Goal: Task Accomplishment & Management: Manage account settings

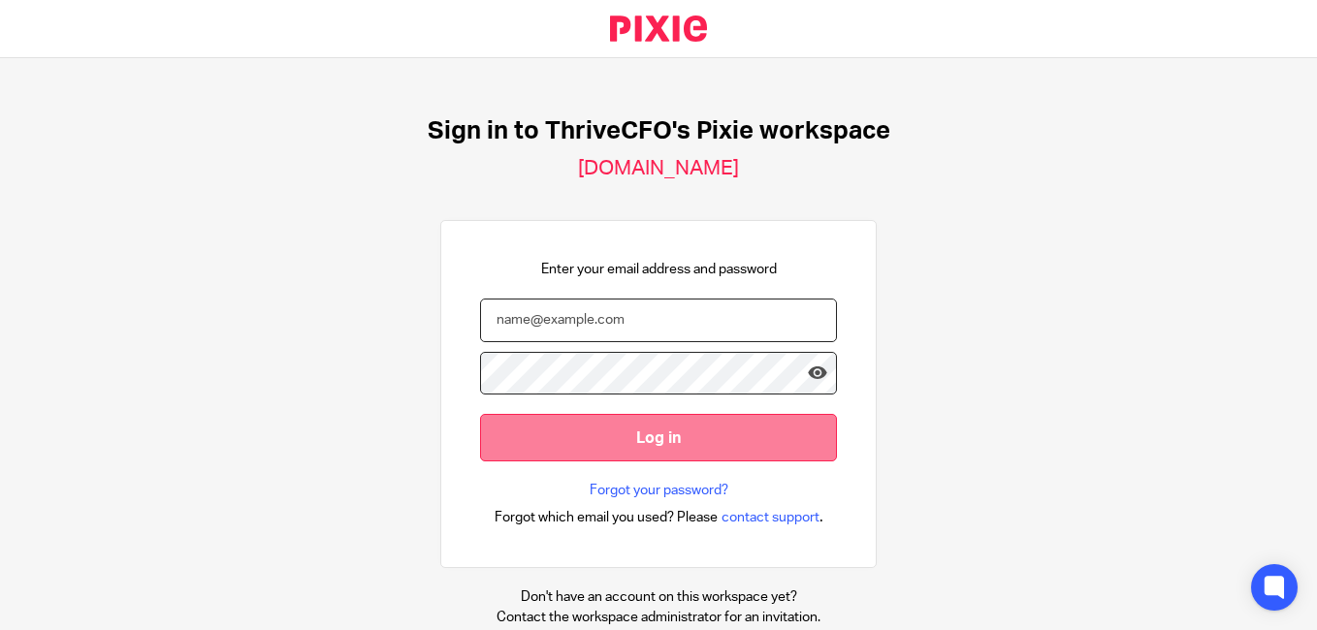
type input "admin@thrivecfo.co.za"
click at [681, 450] on input "Log in" at bounding box center [658, 438] width 357 height 48
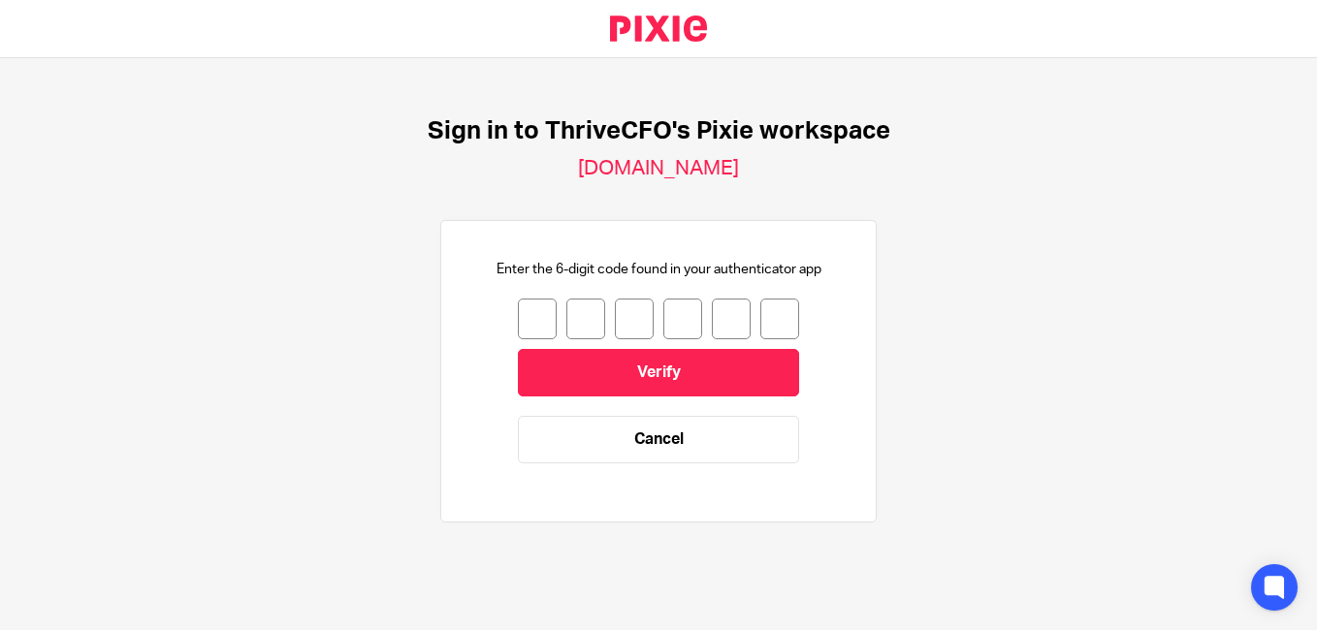
click at [528, 331] on input "number" at bounding box center [537, 319] width 39 height 41
type input "3"
type input "0"
type input "2"
type input "9"
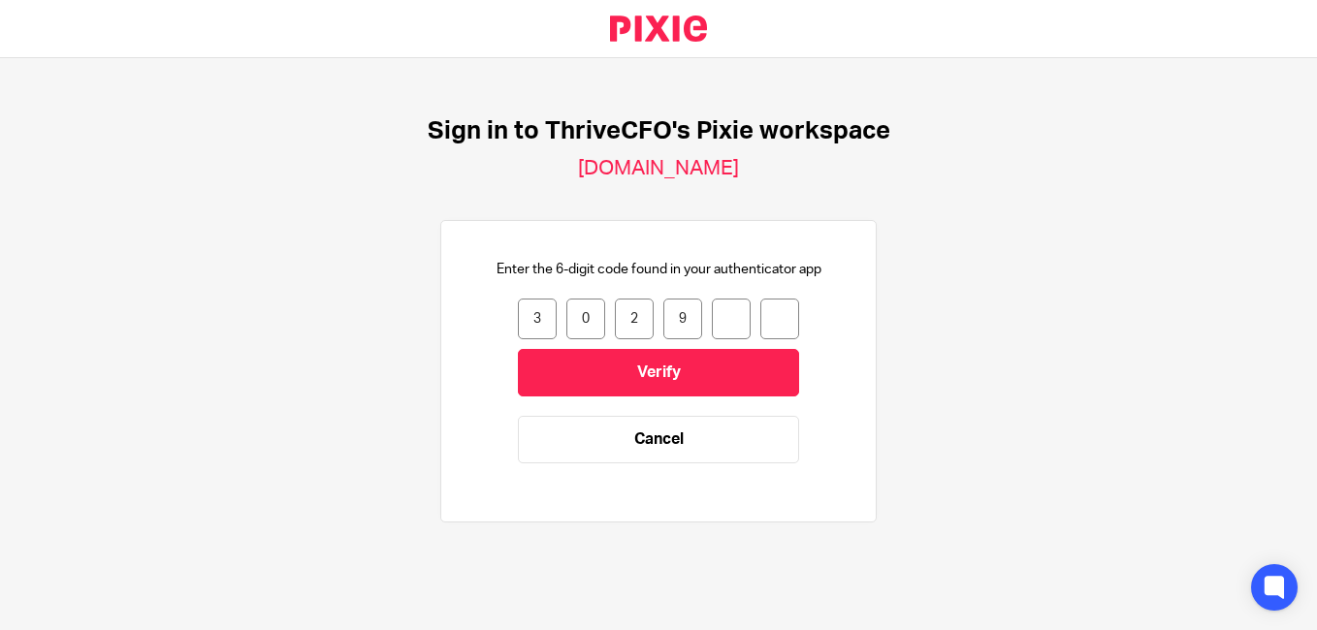
type input "1"
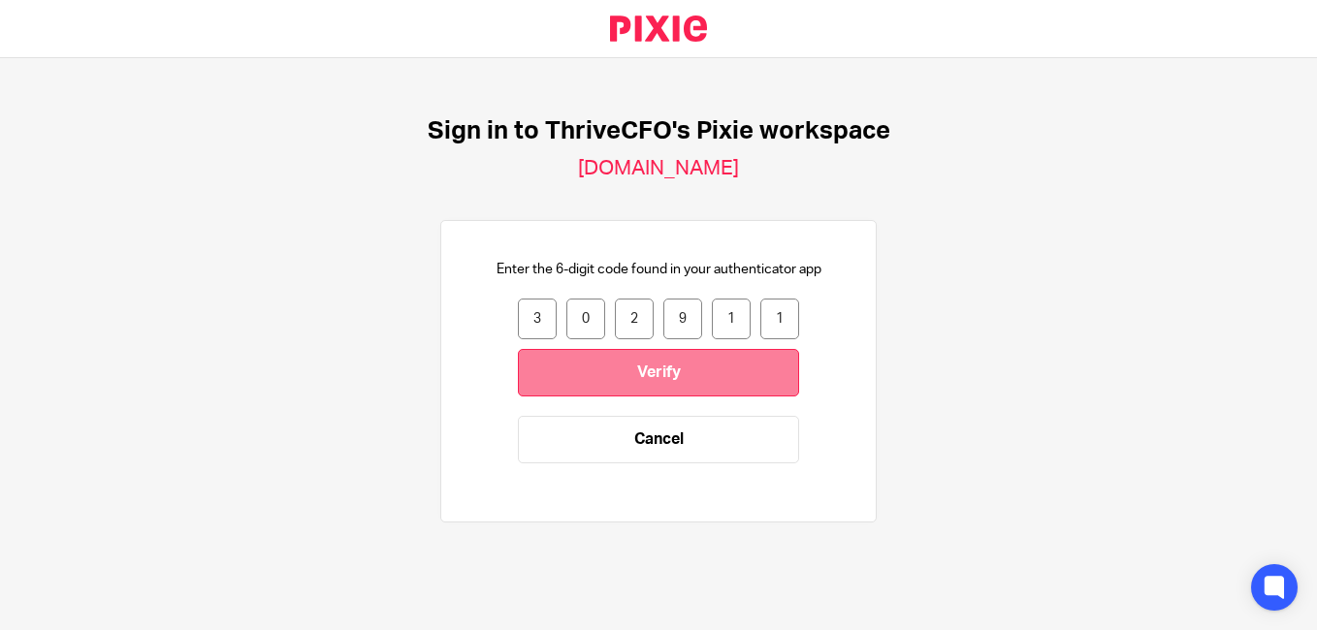
click at [556, 367] on input "Verify" at bounding box center [658, 373] width 281 height 48
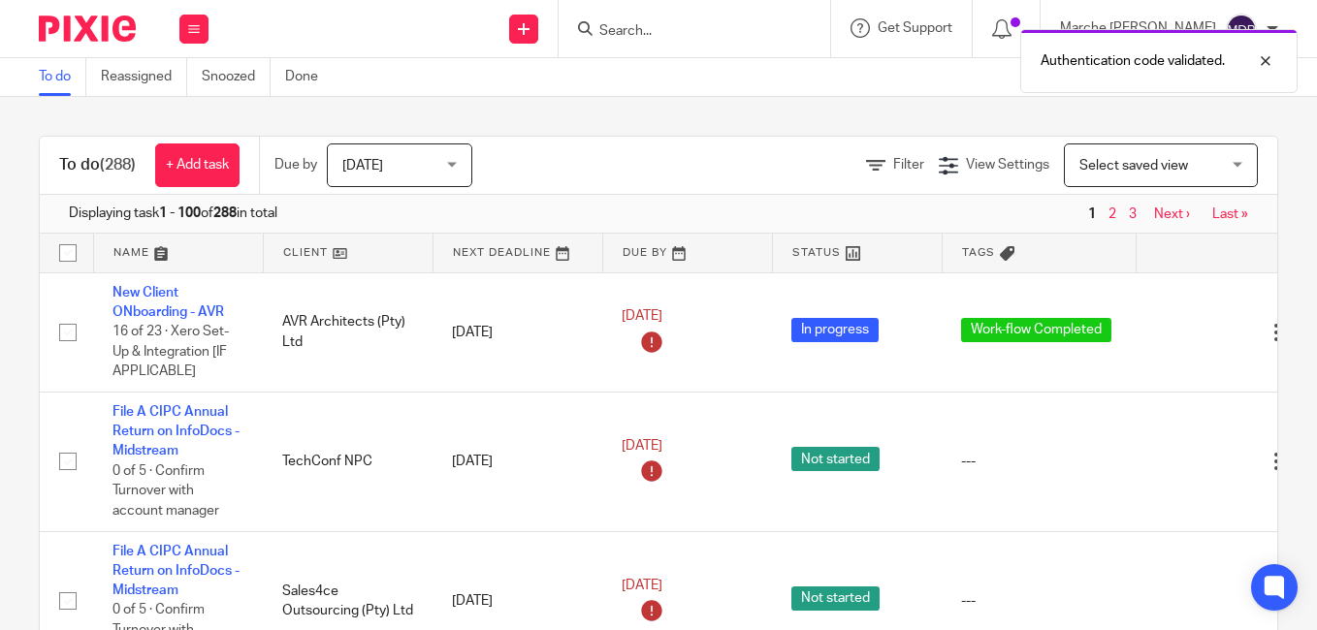
click at [215, 29] on div "Work Email Clients Team Reports Settings" at bounding box center [194, 28] width 68 height 57
click at [206, 27] on button at bounding box center [193, 29] width 29 height 29
click at [195, 156] on li "Clients" at bounding box center [193, 148] width 51 height 28
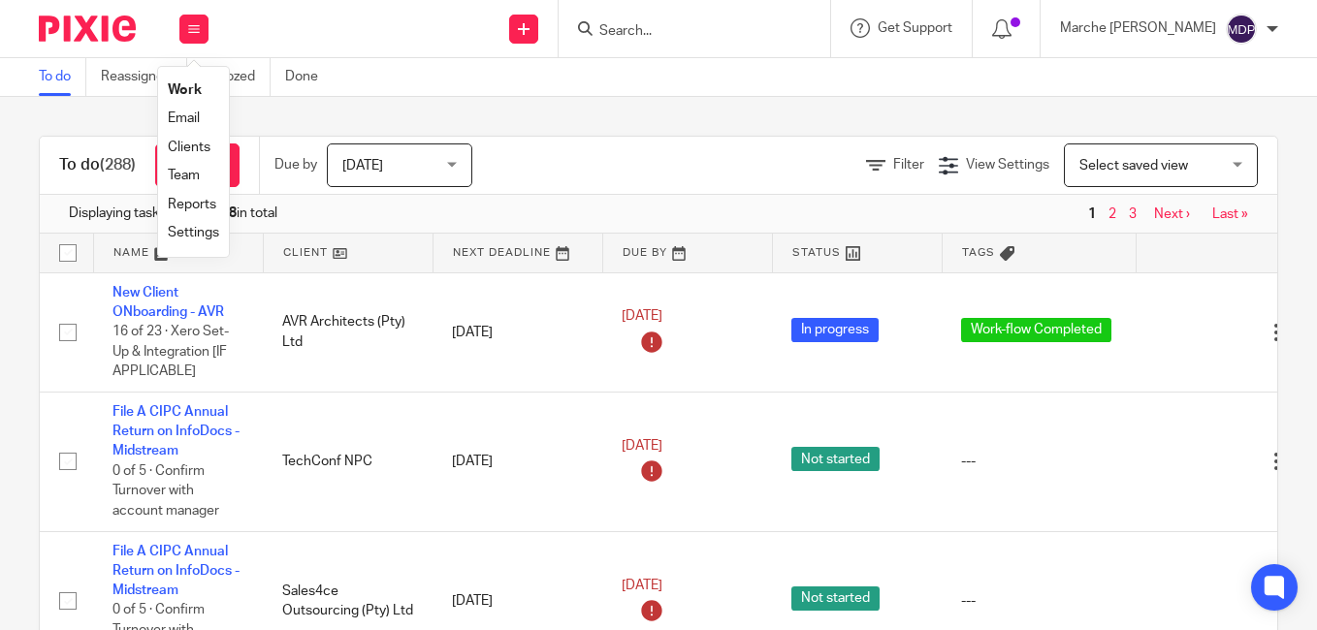
click at [185, 143] on link "Clients" at bounding box center [189, 148] width 43 height 14
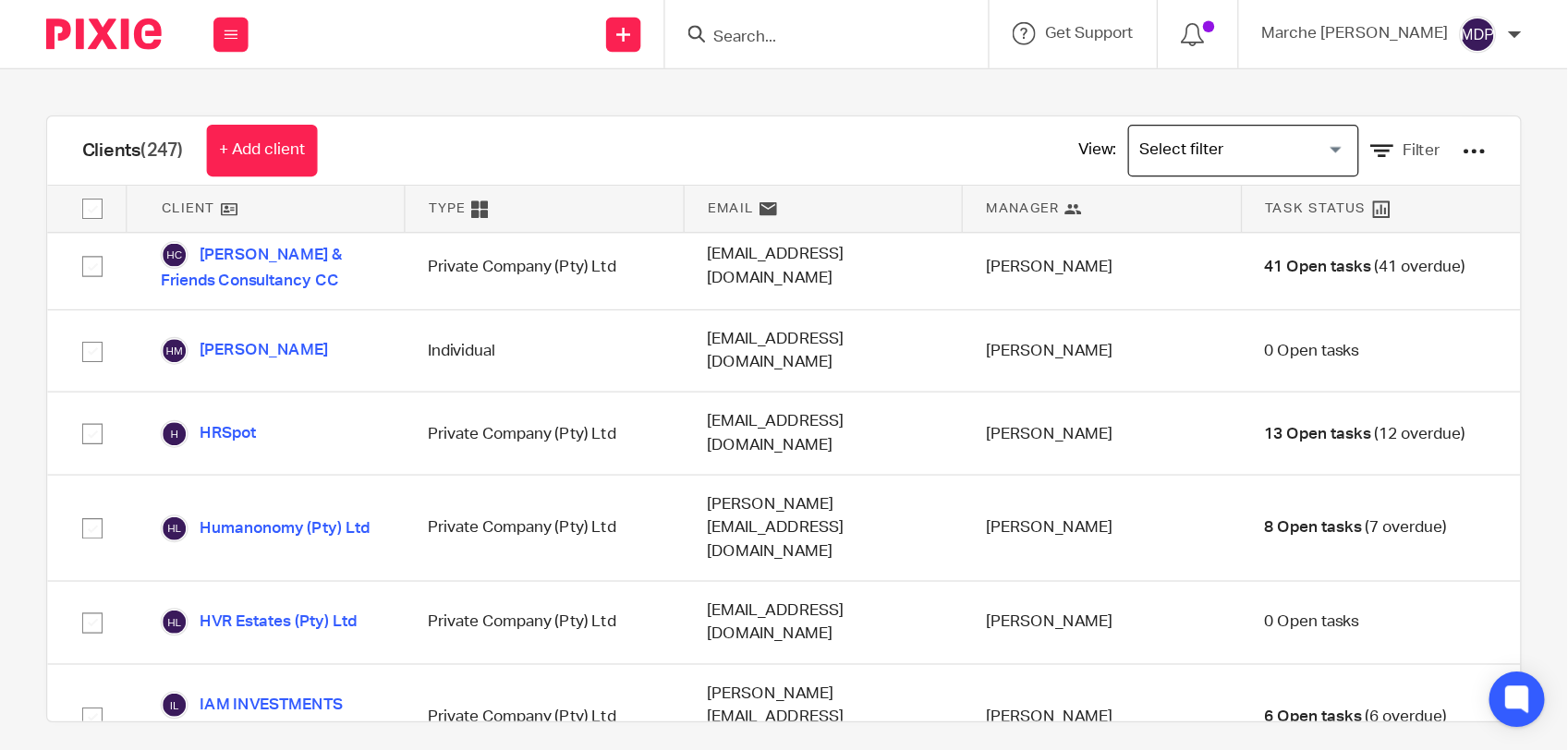
scroll to position [5392, 0]
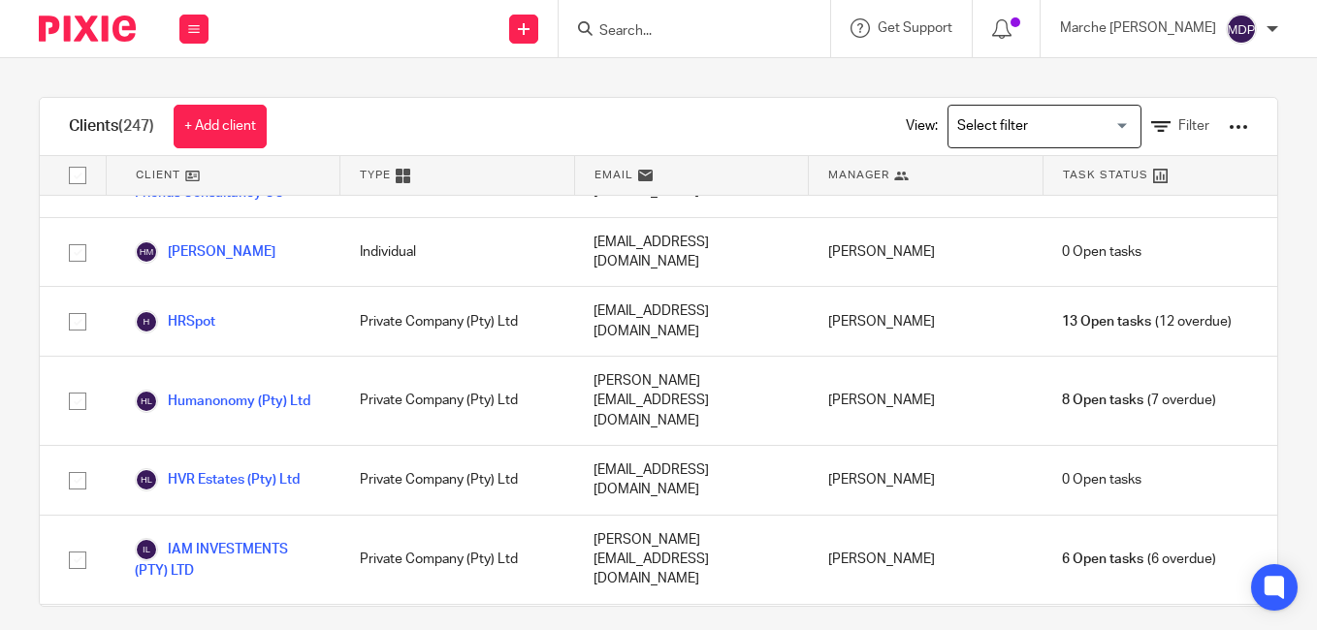
checkbox input "true"
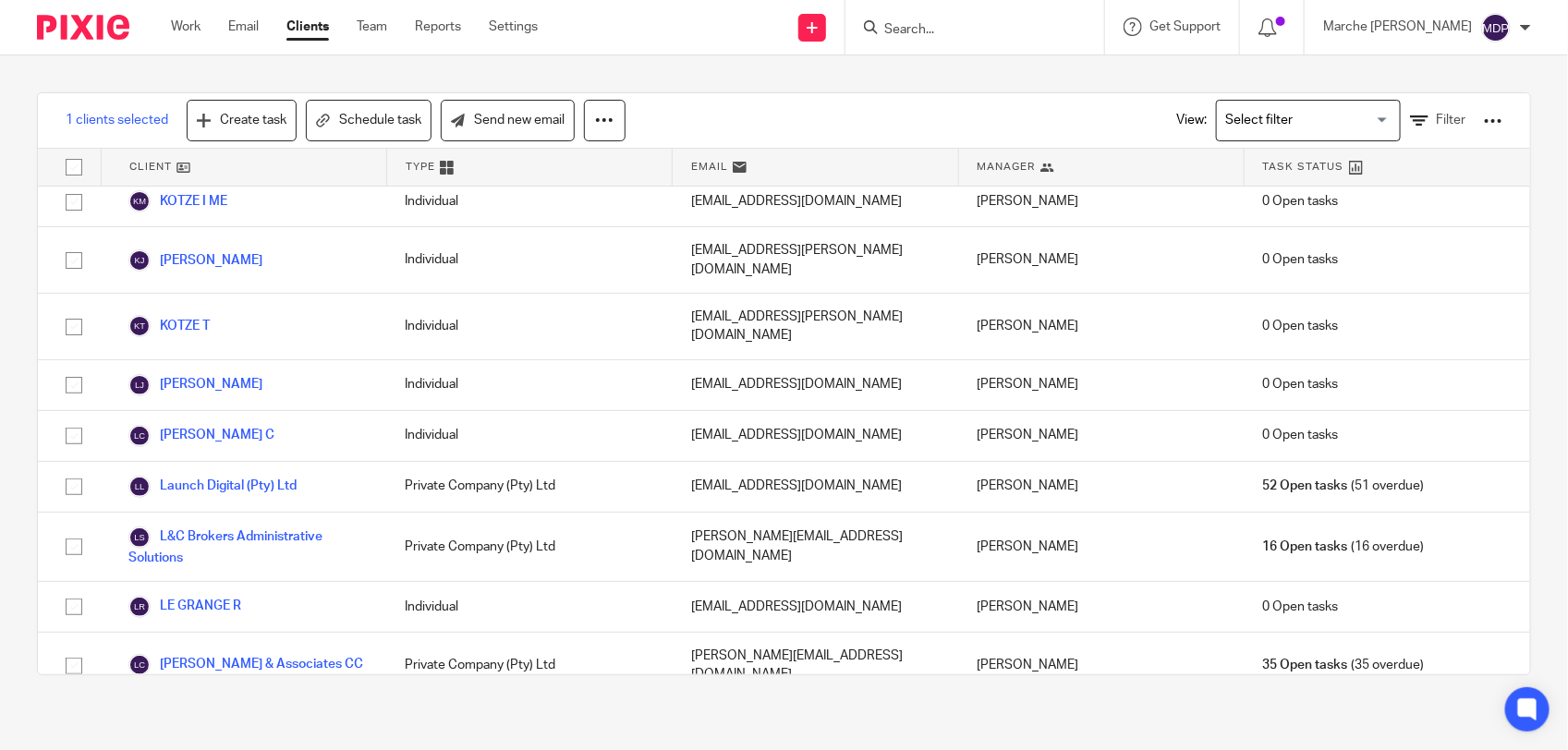
click at [1060, 10] on div at bounding box center [974, 27] width 258 height 54
click at [998, 29] on input "Search" at bounding box center [966, 30] width 167 height 16
type input "kn"
click button "submit" at bounding box center [0, 0] width 0 height 0
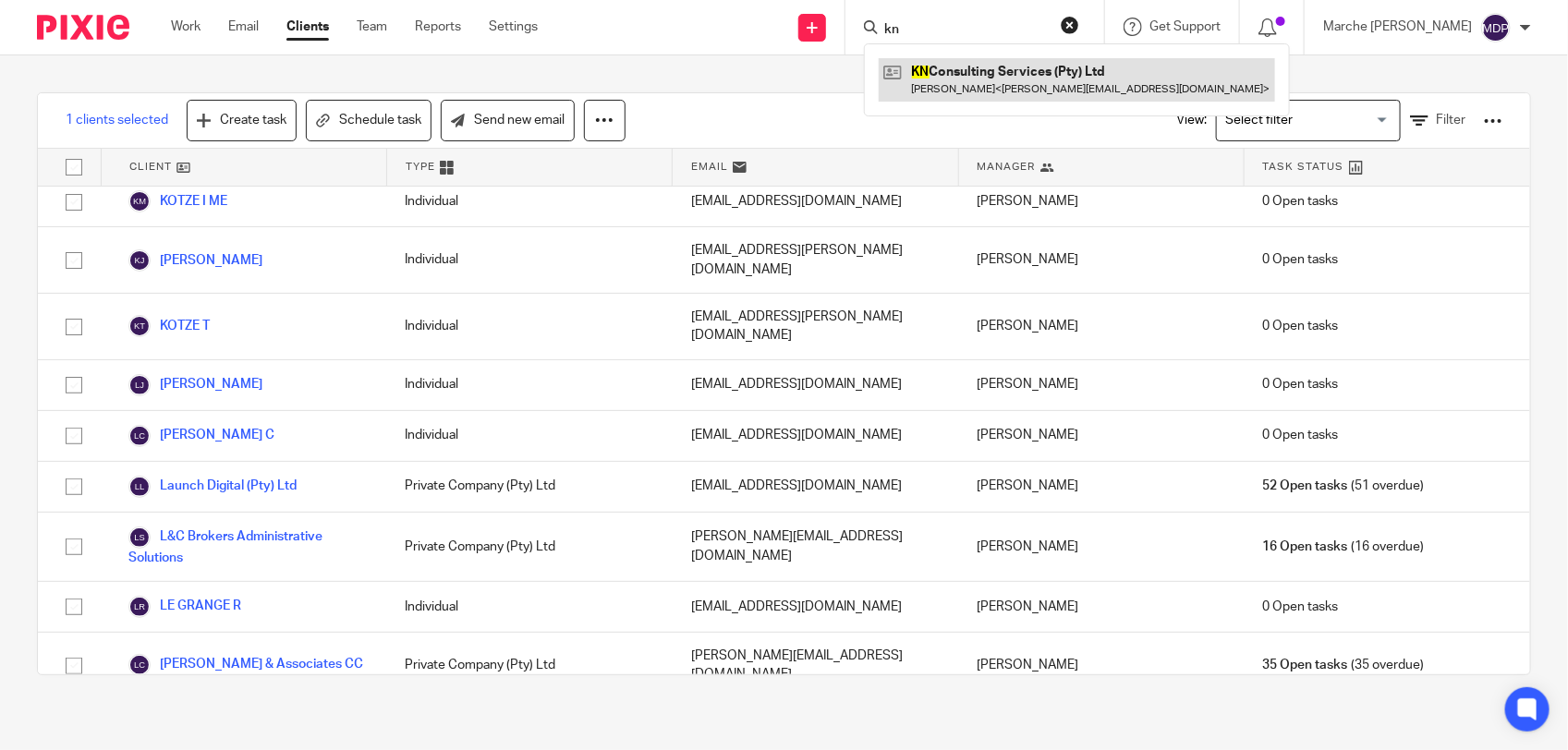
click at [1014, 79] on link at bounding box center [1077, 79] width 397 height 43
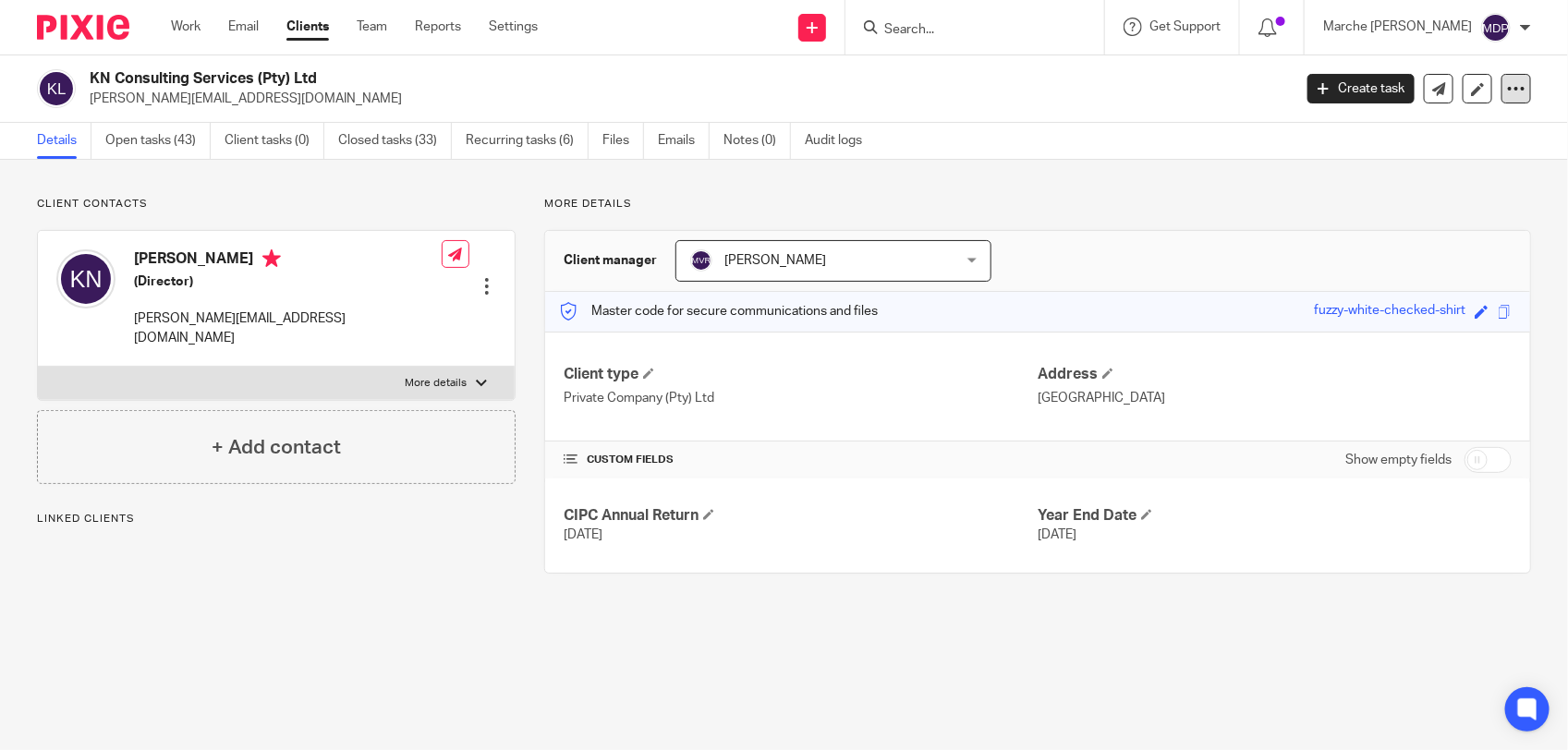
click at [1504, 78] on div at bounding box center [1517, 89] width 30 height 30
click at [1483, 183] on button "Archive client" at bounding box center [1453, 188] width 103 height 24
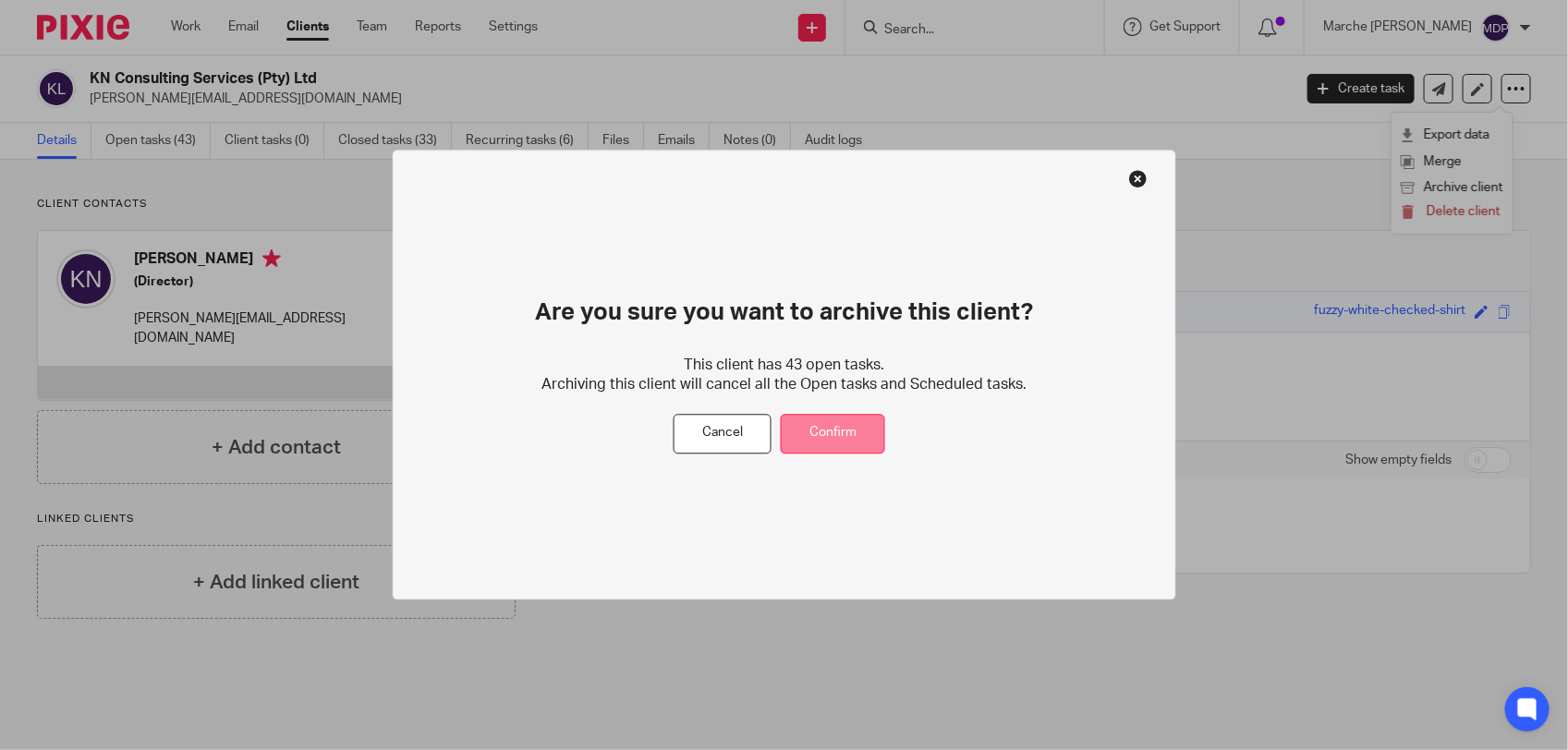
click at [837, 425] on button "Confirm" at bounding box center [833, 434] width 105 height 40
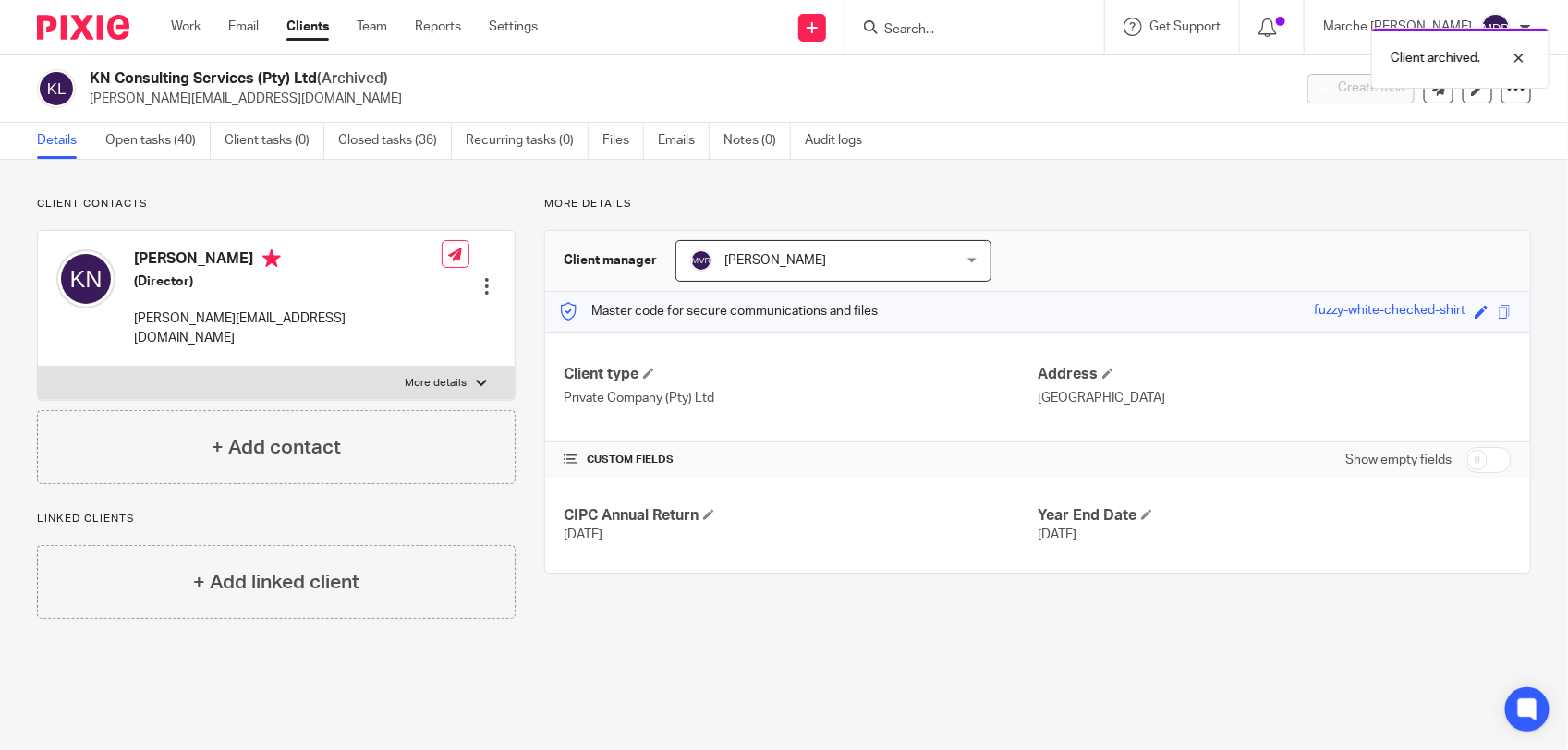
click at [1040, 43] on div "Client archived." at bounding box center [1168, 53] width 766 height 71
click at [987, 34] on div "Client archived." at bounding box center [1168, 53] width 766 height 71
click at [933, 30] on div "Client archived." at bounding box center [1168, 53] width 766 height 71
click at [967, 24] on div "Client archived." at bounding box center [1168, 53] width 766 height 71
click at [1013, 26] on div "Client archived." at bounding box center [1168, 53] width 766 height 71
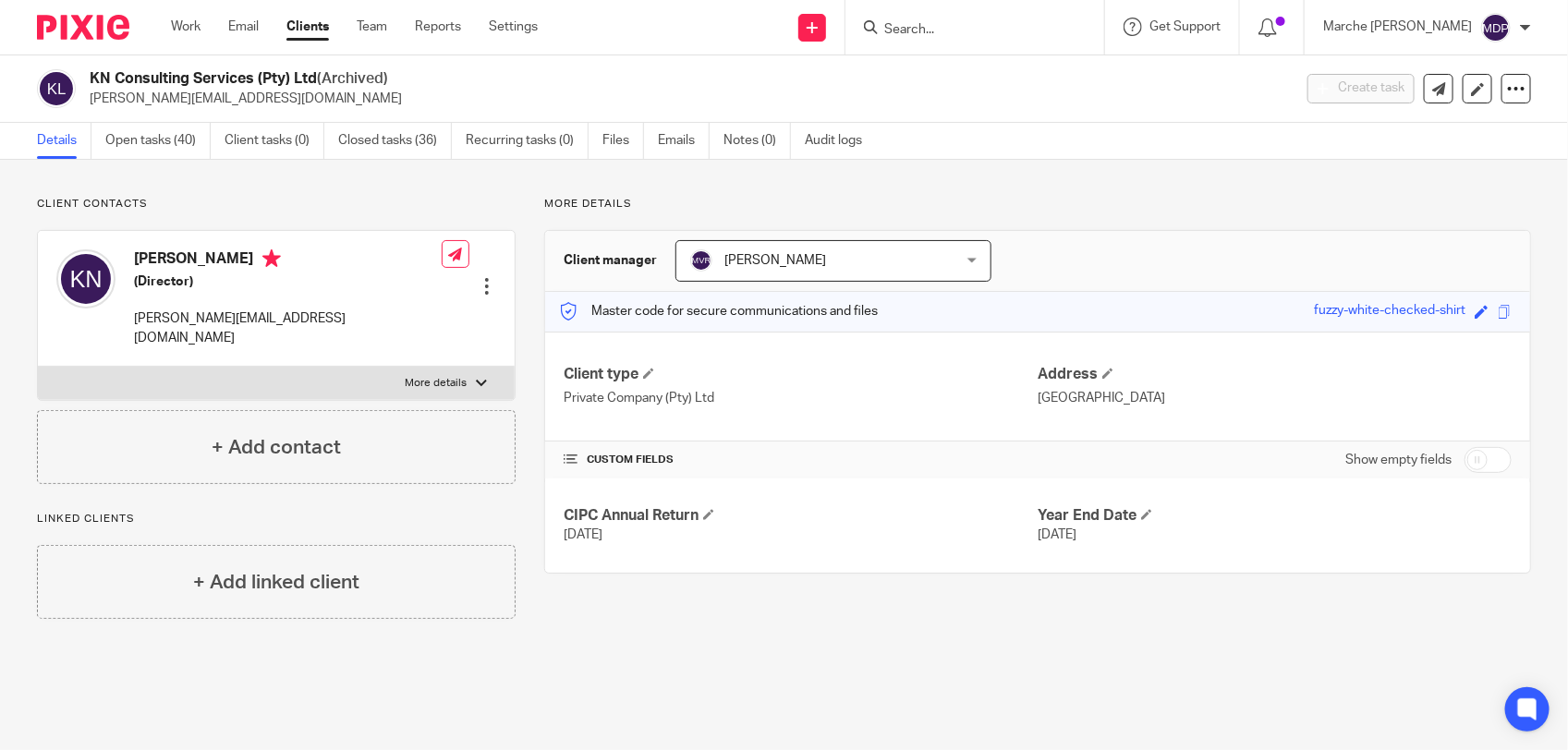
click at [1037, 43] on div at bounding box center [974, 27] width 258 height 54
click at [1003, 22] on input "Search" at bounding box center [966, 30] width 167 height 16
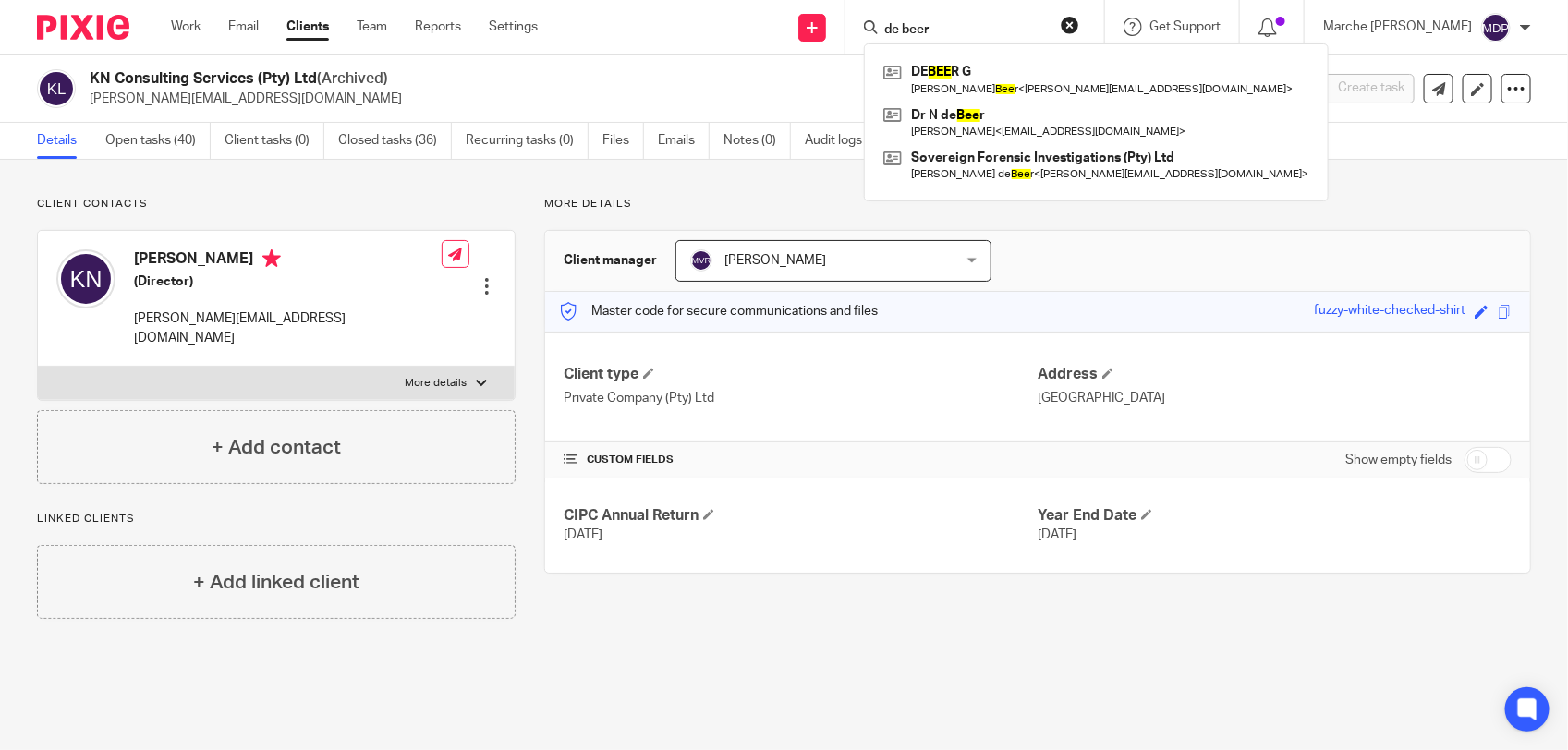
type input "de beer"
click button "submit" at bounding box center [0, 0] width 0 height 0
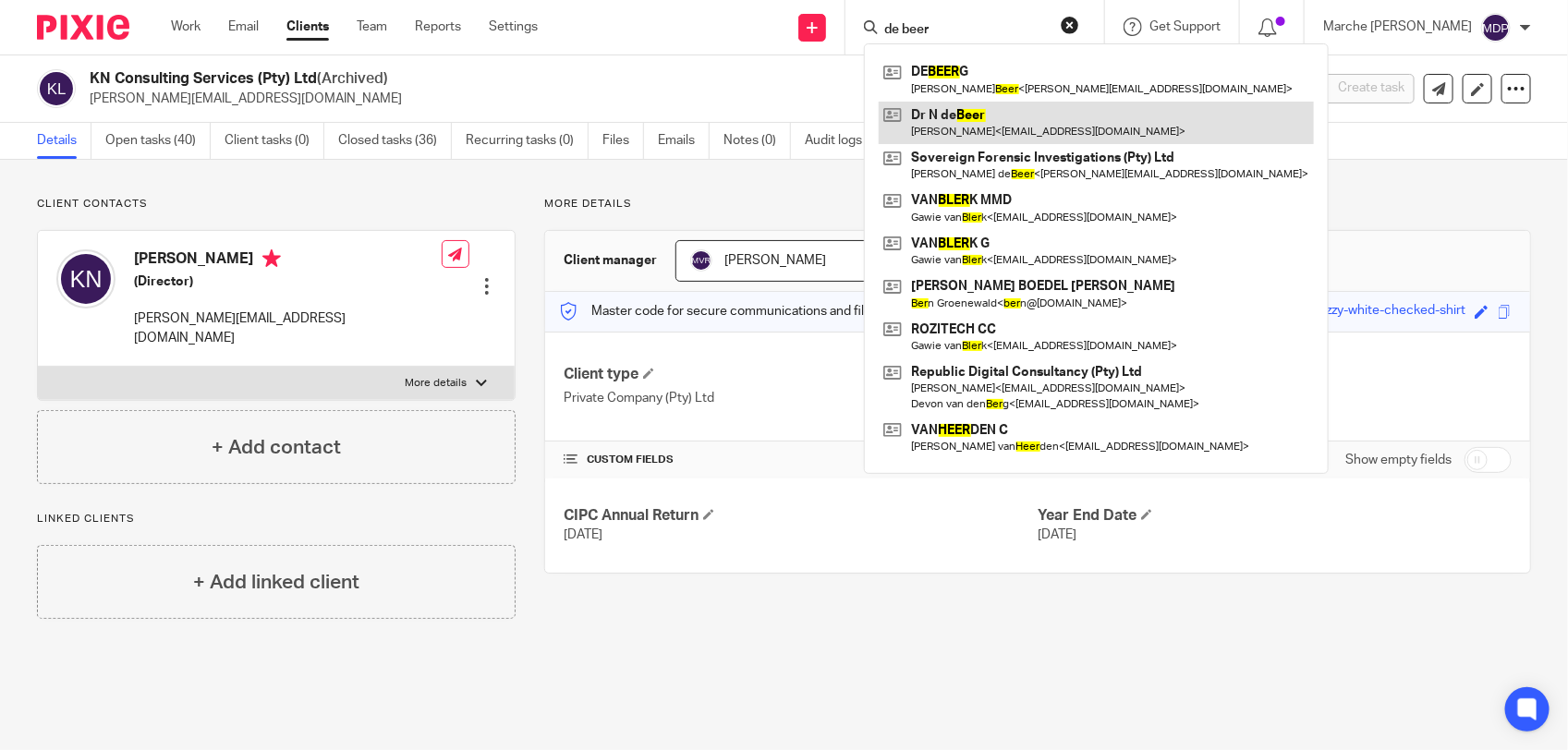
click at [1013, 121] on link at bounding box center [1096, 123] width 436 height 43
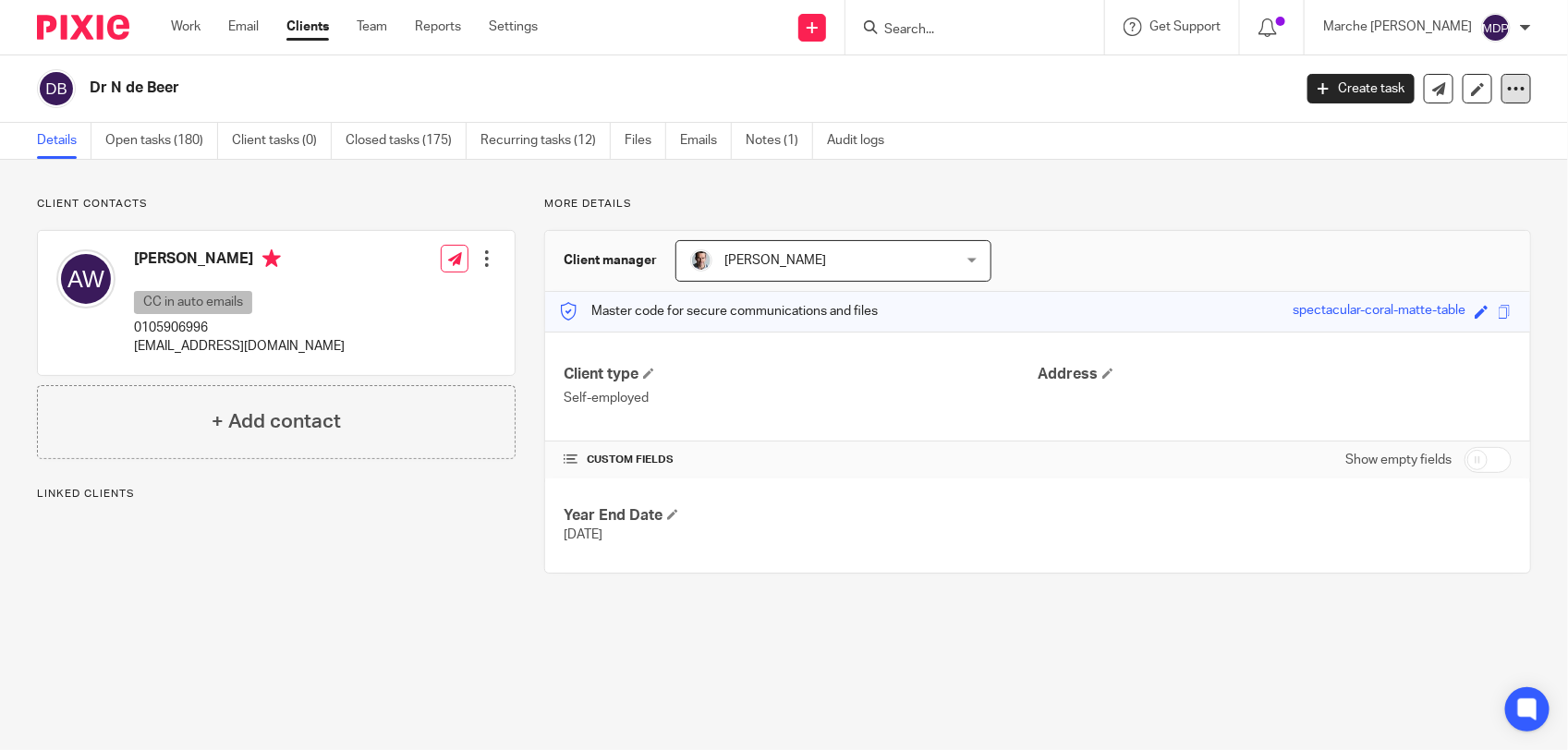
click at [1508, 98] on div at bounding box center [1517, 89] width 30 height 30
click at [1478, 186] on button "Archive client" at bounding box center [1453, 188] width 103 height 24
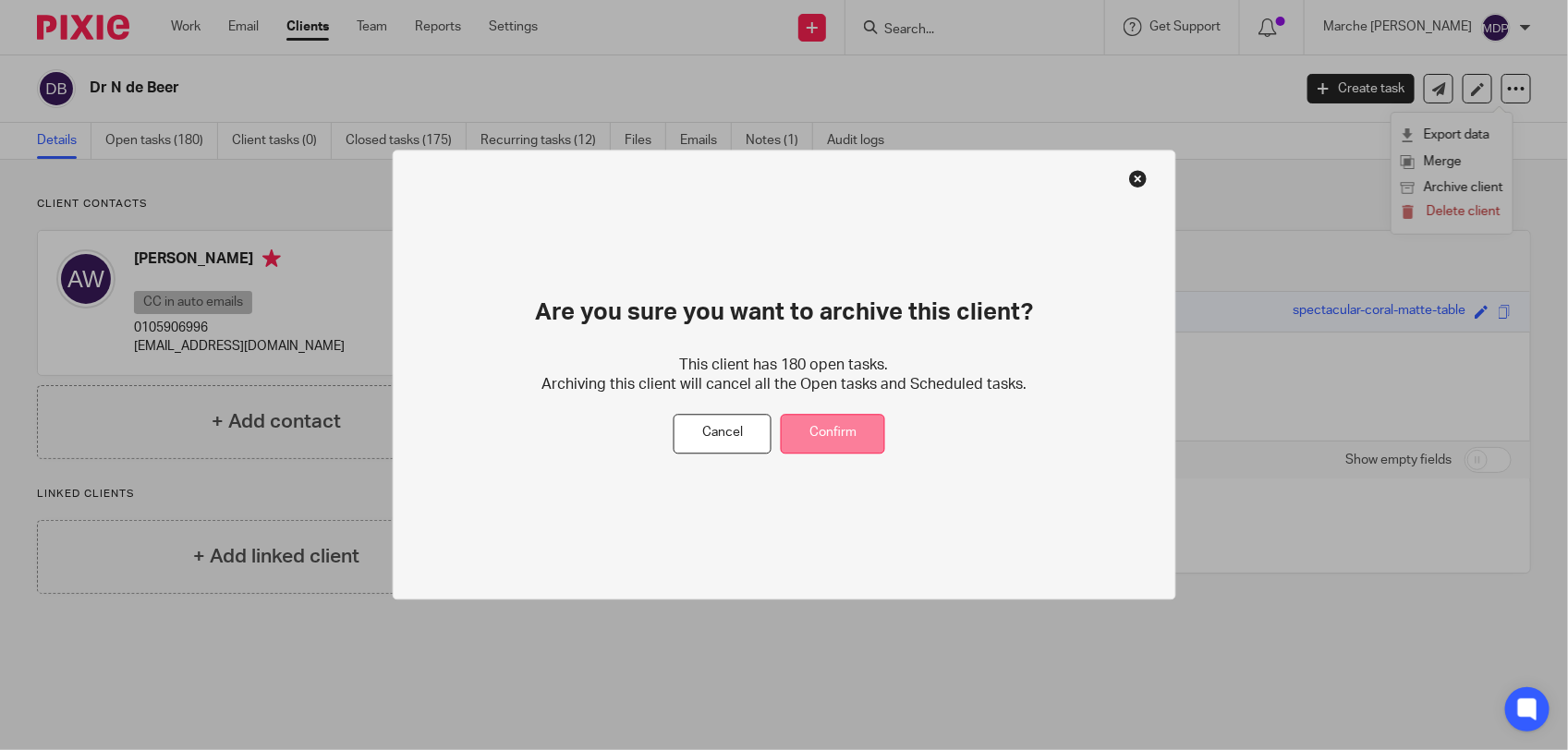
click at [848, 431] on button "Confirm" at bounding box center [833, 434] width 105 height 40
